Goal: Task Accomplishment & Management: Use online tool/utility

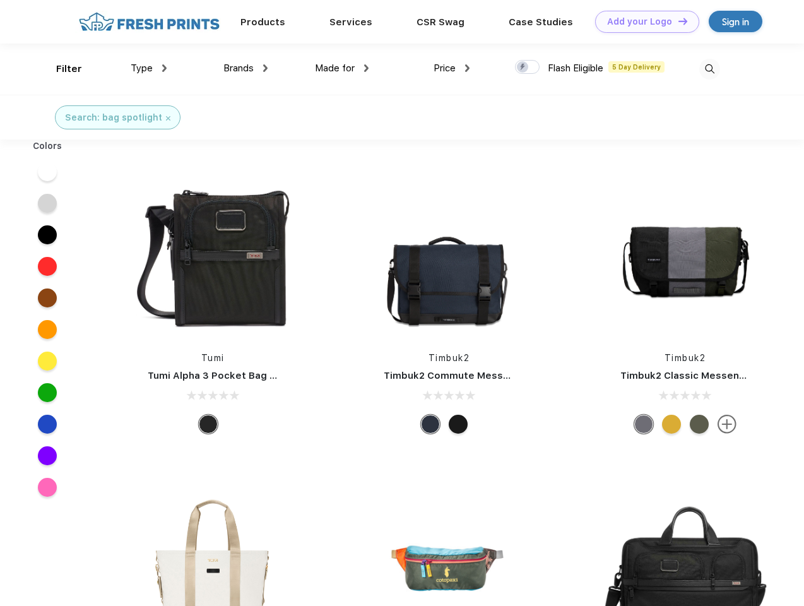
scroll to position [1, 0]
click at [643, 21] on link "Add your Logo Design Tool" at bounding box center [647, 22] width 104 height 22
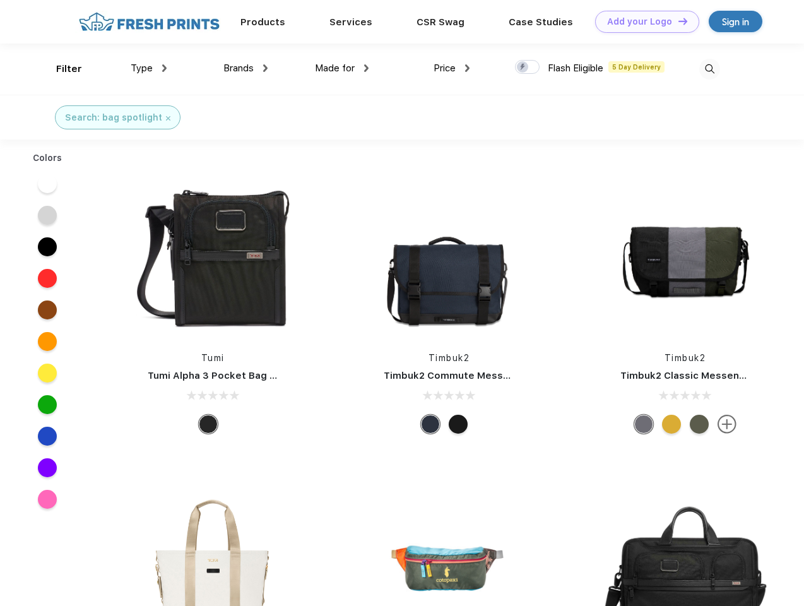
click at [0, 0] on div "Design Tool" at bounding box center [0, 0] width 0 height 0
click at [677, 21] on link "Add your Logo Design Tool" at bounding box center [647, 22] width 104 height 22
click at [61, 69] on div "Filter" at bounding box center [69, 69] width 26 height 15
click at [149, 68] on span "Type" at bounding box center [142, 67] width 22 height 11
click at [246, 68] on span "Brands" at bounding box center [238, 67] width 30 height 11
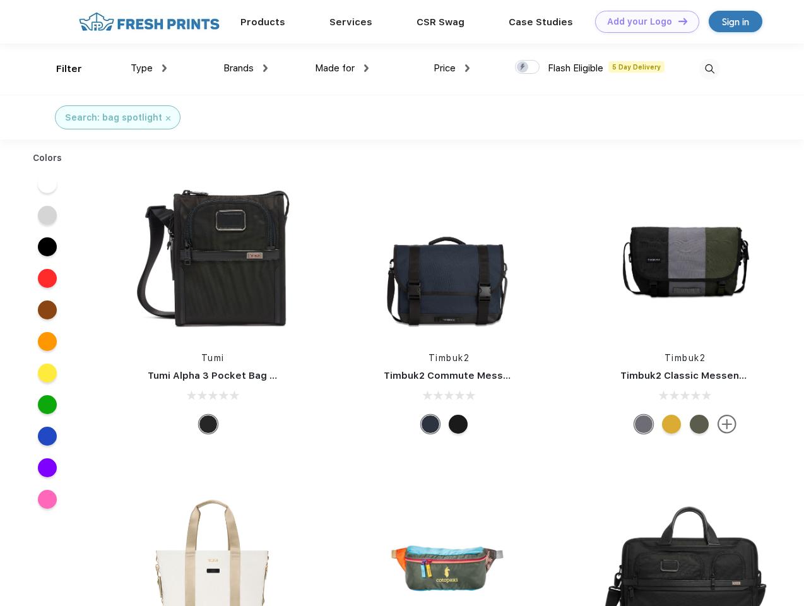
click at [342, 68] on span "Made for" at bounding box center [335, 67] width 40 height 11
click at [452, 68] on span "Price" at bounding box center [445, 67] width 22 height 11
click at [528, 68] on div at bounding box center [527, 67] width 25 height 14
click at [523, 68] on input "checkbox" at bounding box center [519, 63] width 8 height 8
click at [709, 69] on img at bounding box center [709, 69] width 21 height 21
